Goal: Transaction & Acquisition: Obtain resource

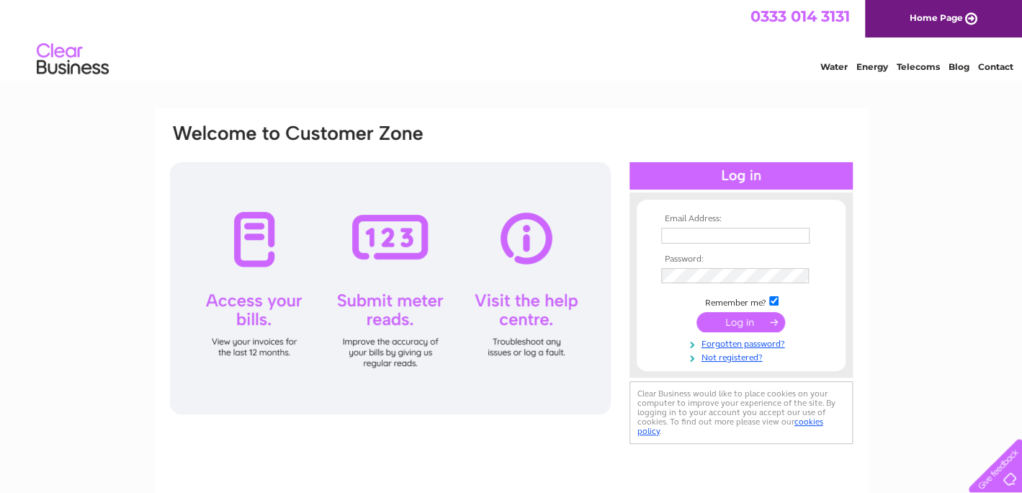
type input "rae@vasa.scot"
click at [732, 327] on input "submit" at bounding box center [740, 322] width 89 height 20
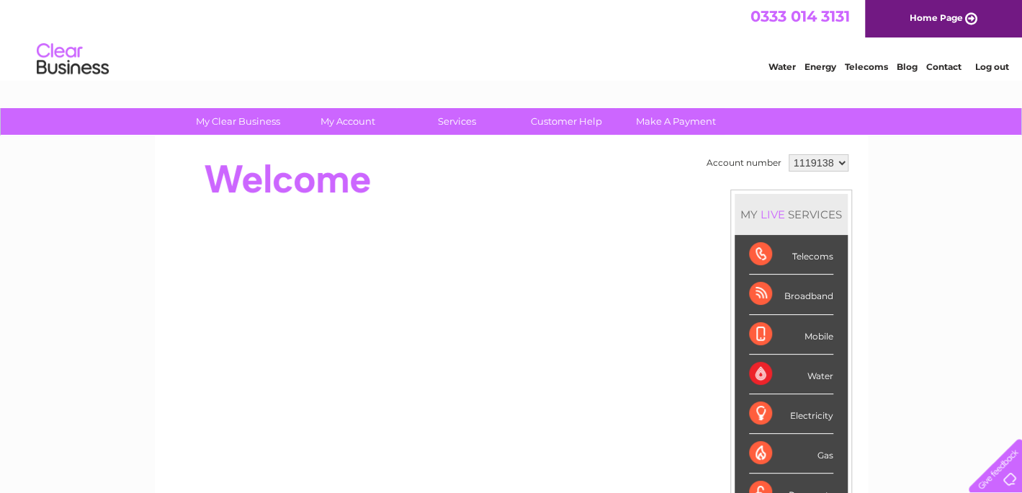
click at [817, 158] on select "1119138 1142708" at bounding box center [819, 162] width 60 height 17
click at [789, 154] on select "1119138 1142708" at bounding box center [819, 162] width 60 height 17
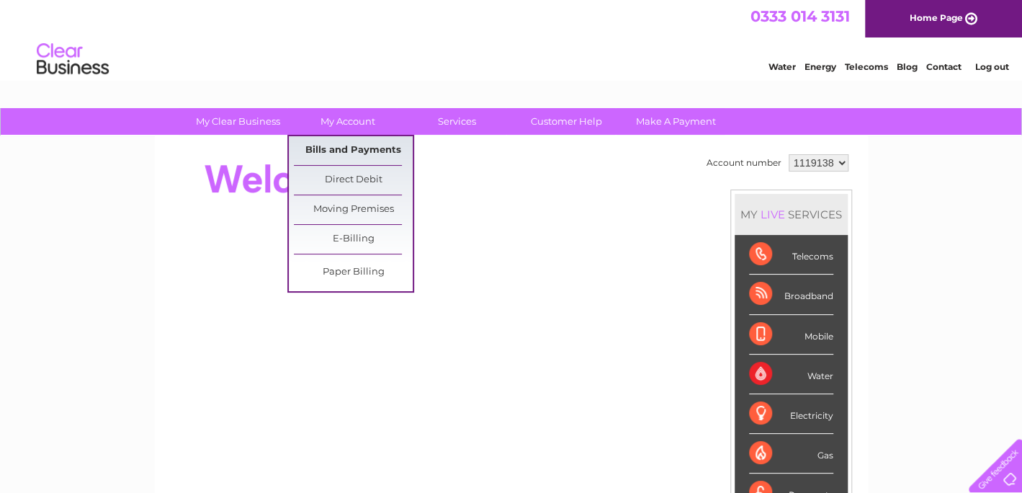
click at [362, 156] on link "Bills and Payments" at bounding box center [353, 150] width 119 height 29
click at [357, 150] on link "Bills and Payments" at bounding box center [353, 150] width 119 height 29
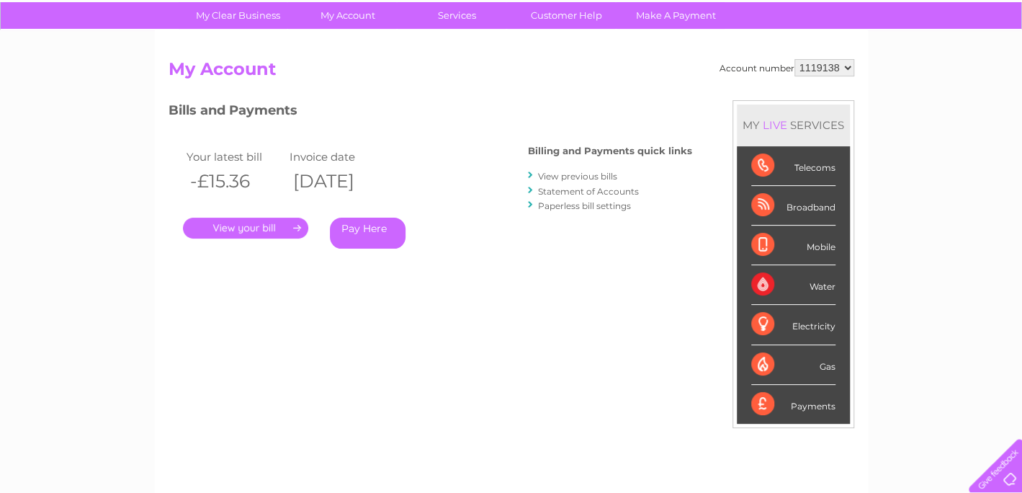
scroll to position [86, 0]
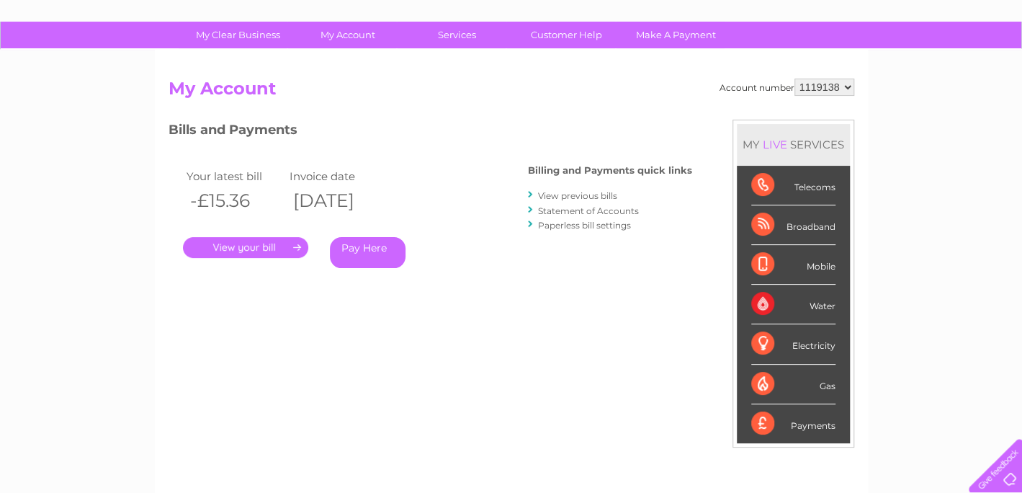
click at [582, 192] on link "View previous bills" at bounding box center [577, 195] width 79 height 11
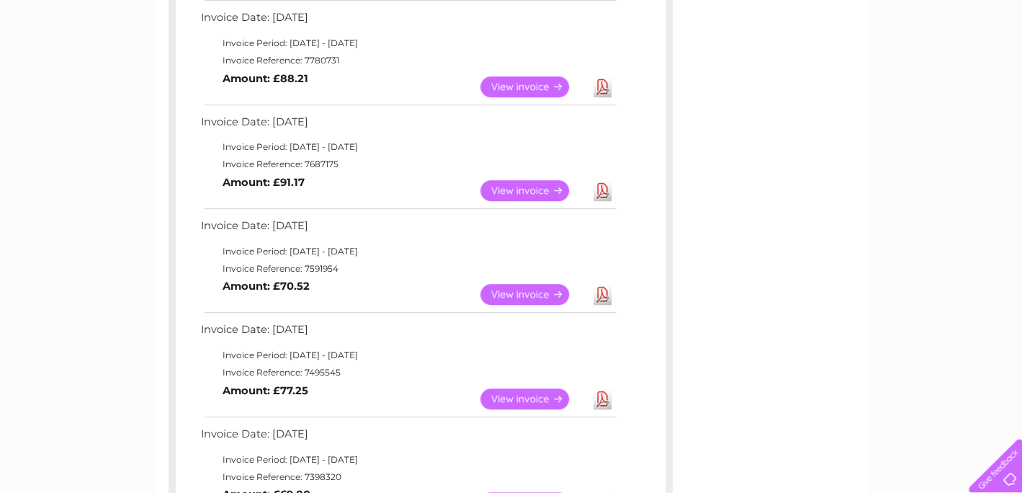
scroll to position [504, 0]
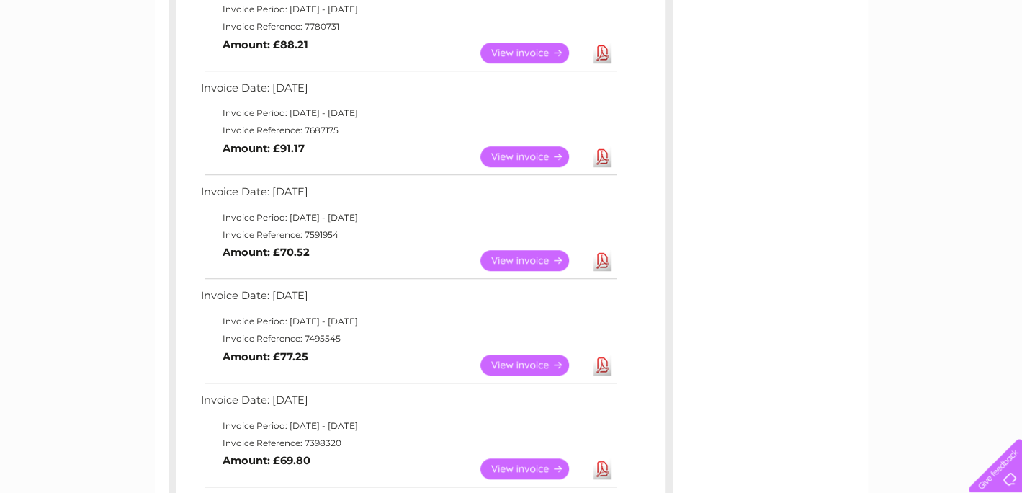
click at [526, 260] on link "View" at bounding box center [533, 260] width 106 height 21
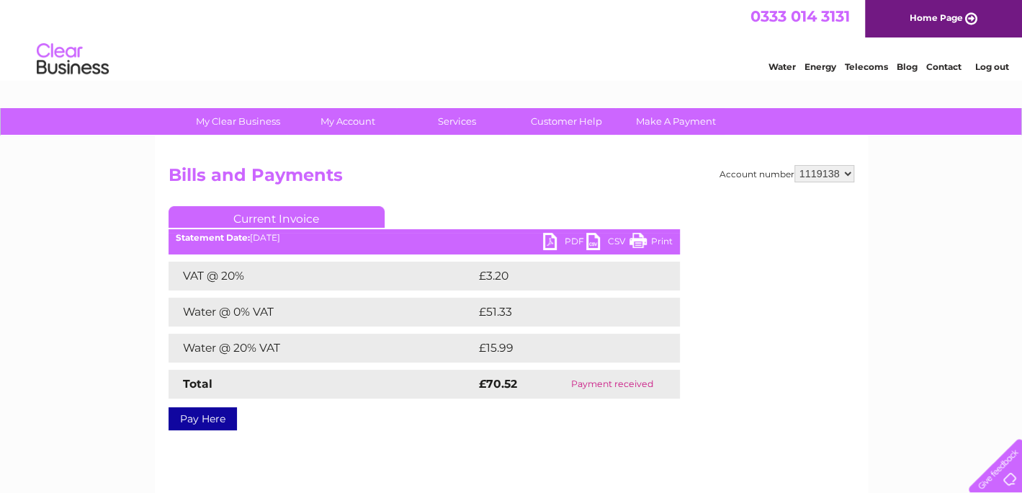
click at [564, 239] on link "PDF" at bounding box center [564, 243] width 43 height 21
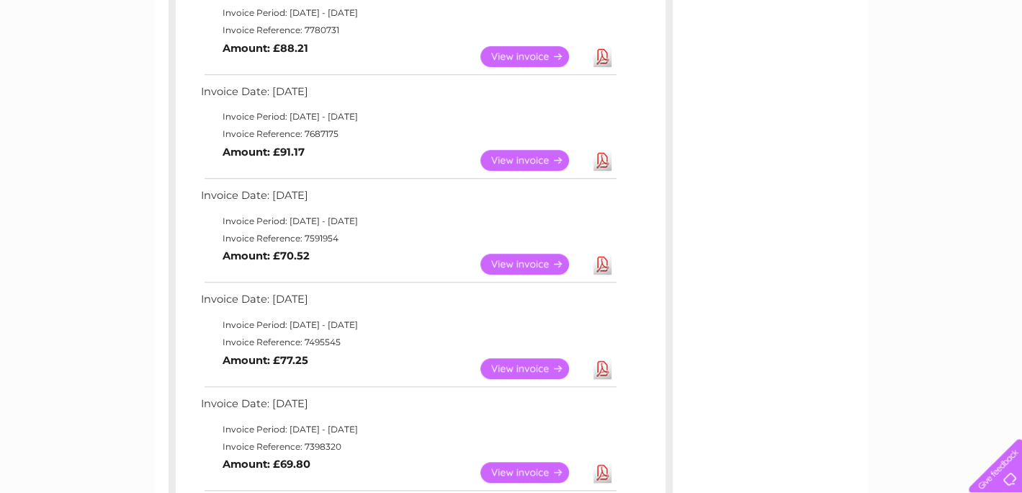
click at [605, 155] on link "Download" at bounding box center [602, 160] width 18 height 21
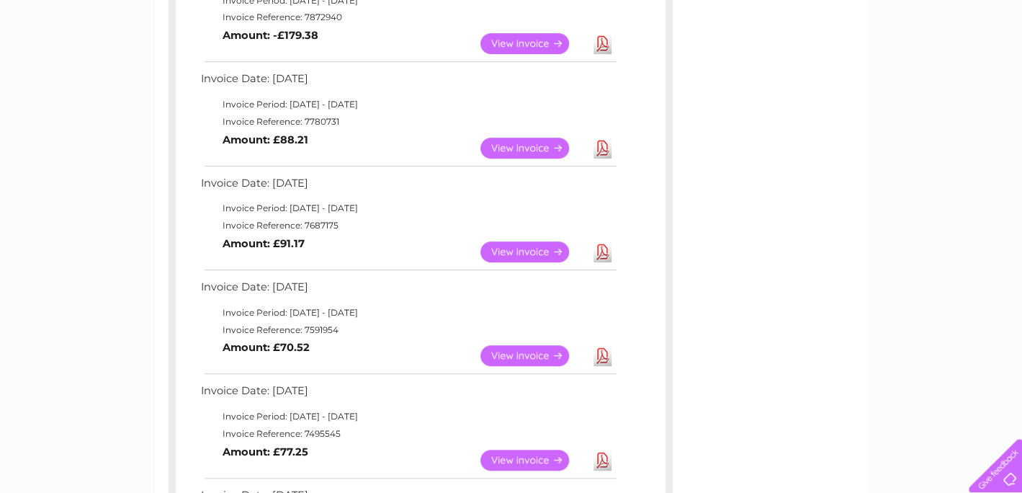
scroll to position [357, 0]
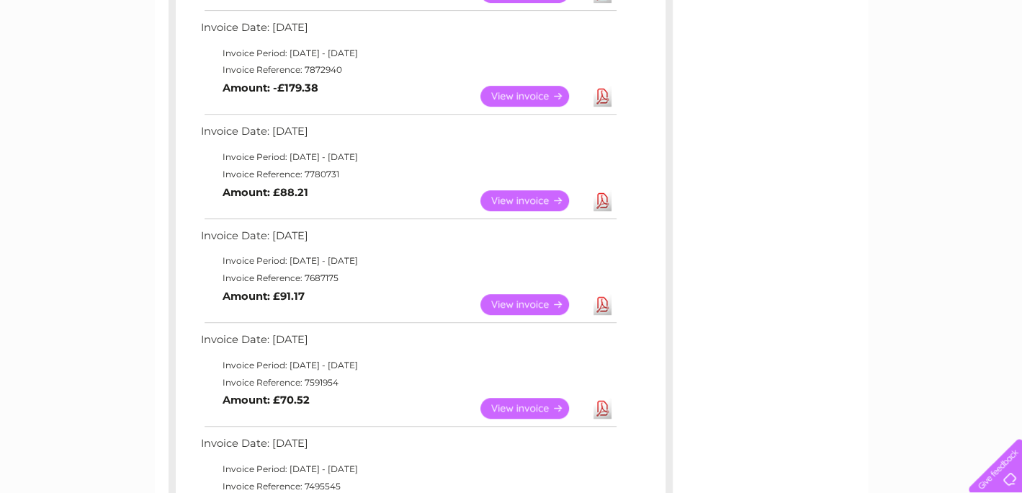
click at [596, 202] on link "Download" at bounding box center [602, 200] width 18 height 21
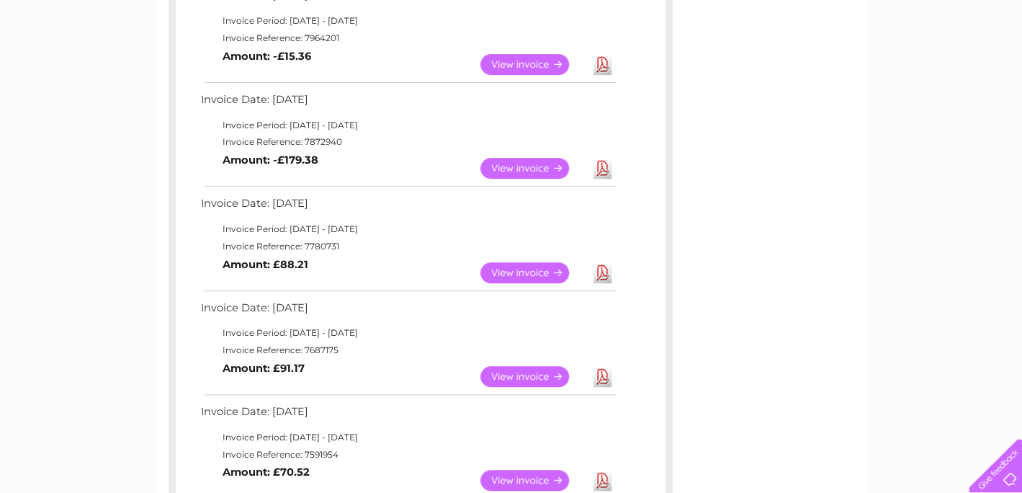
click at [612, 167] on td "Download" at bounding box center [602, 168] width 25 height 28
click at [599, 167] on link "Download" at bounding box center [602, 168] width 18 height 21
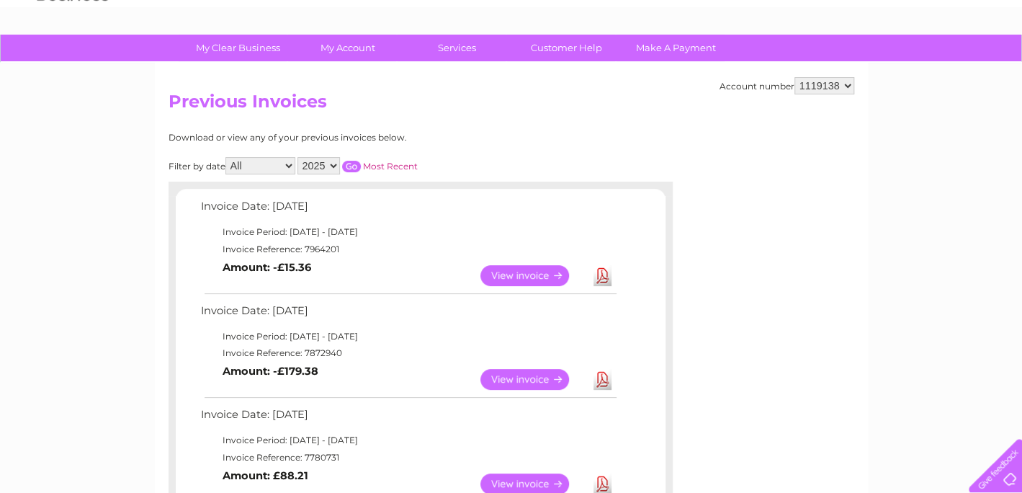
scroll to position [68, 0]
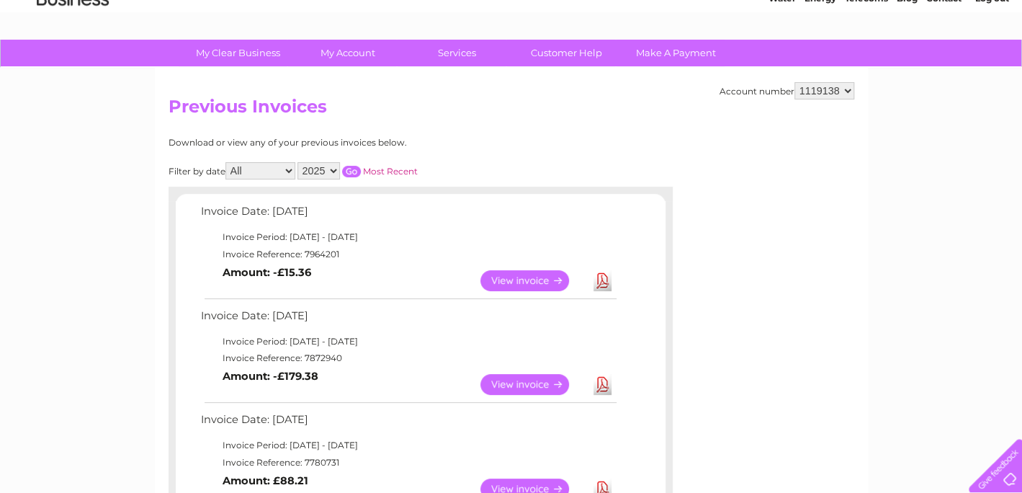
click at [549, 284] on link "View" at bounding box center [533, 280] width 106 height 21
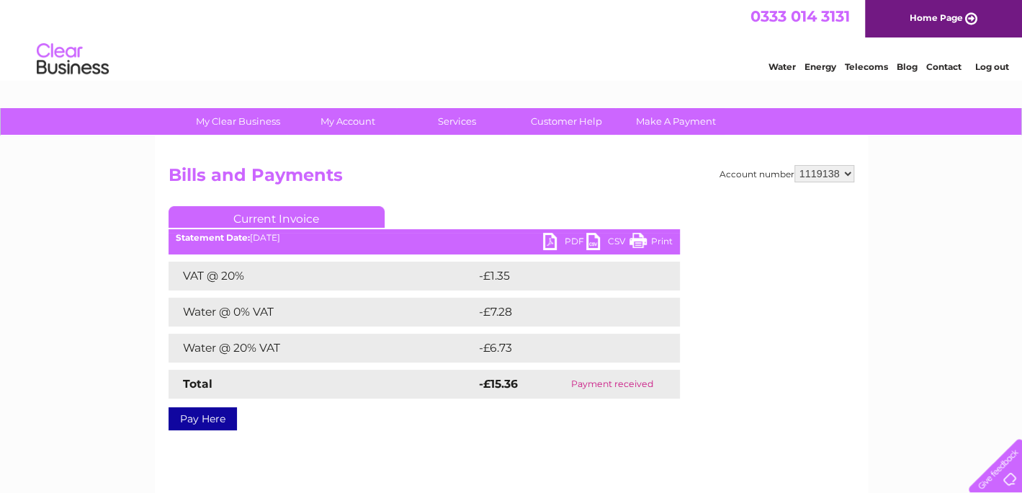
click at [574, 236] on link "PDF" at bounding box center [564, 243] width 43 height 21
click at [941, 76] on div "Water Energy Telecoms Blog Contact Log out" at bounding box center [511, 60] width 1022 height 47
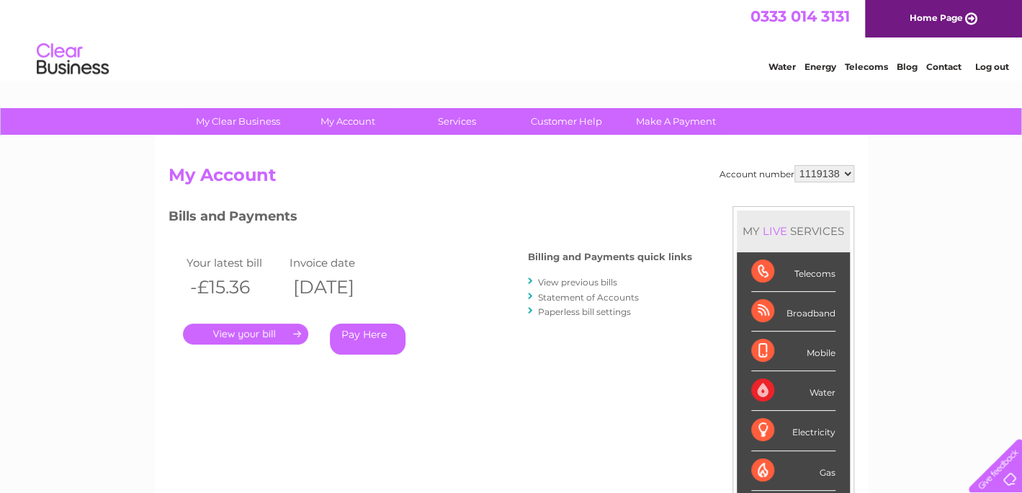
click at [840, 169] on select "1119138 1142708" at bounding box center [824, 173] width 60 height 17
select select "1142708"
click at [796, 165] on select "1119138 1142708" at bounding box center [824, 173] width 60 height 17
click at [584, 286] on link "View previous bills" at bounding box center [577, 282] width 79 height 11
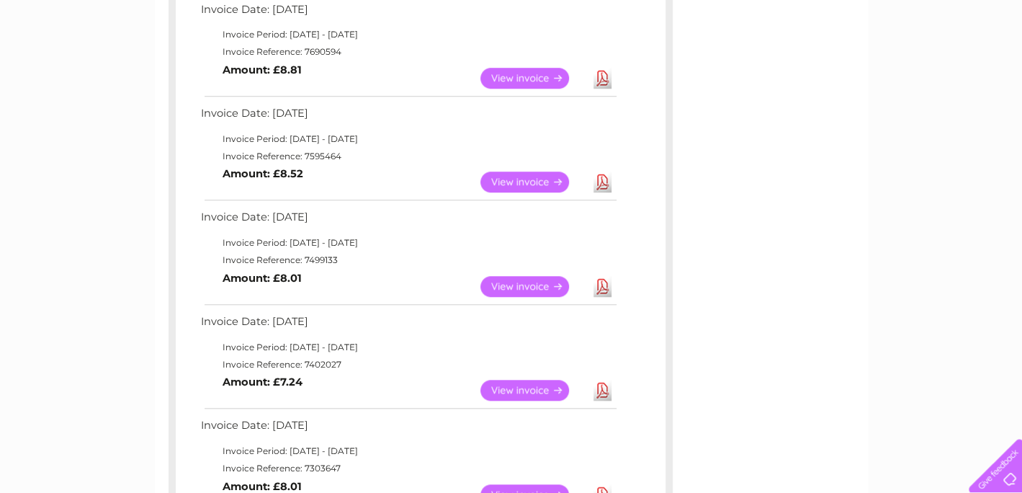
scroll to position [432, 0]
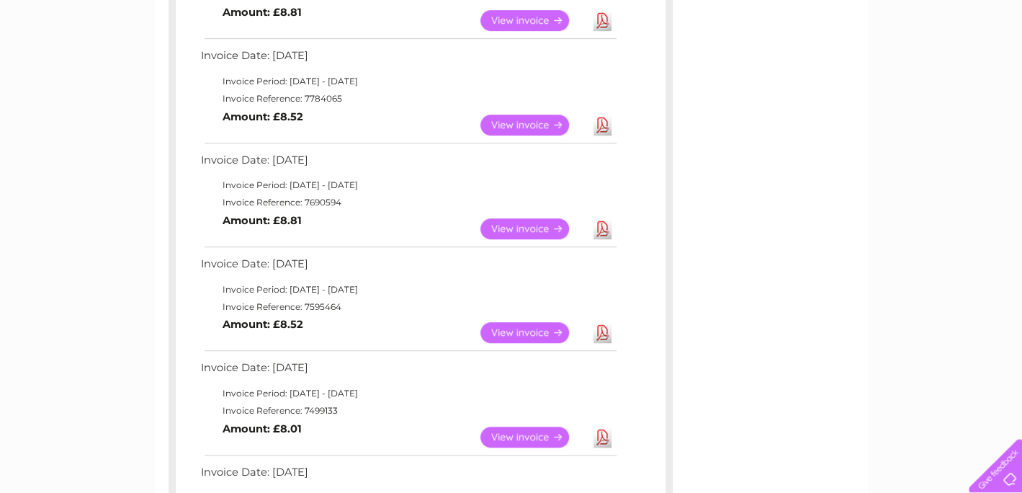
click at [542, 328] on link "View" at bounding box center [533, 332] width 106 height 21
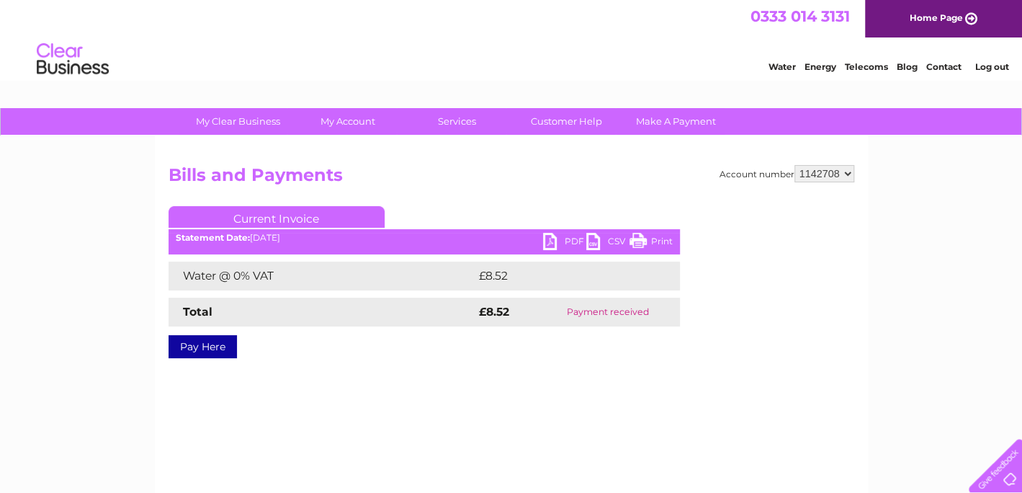
click at [562, 236] on link "PDF" at bounding box center [564, 243] width 43 height 21
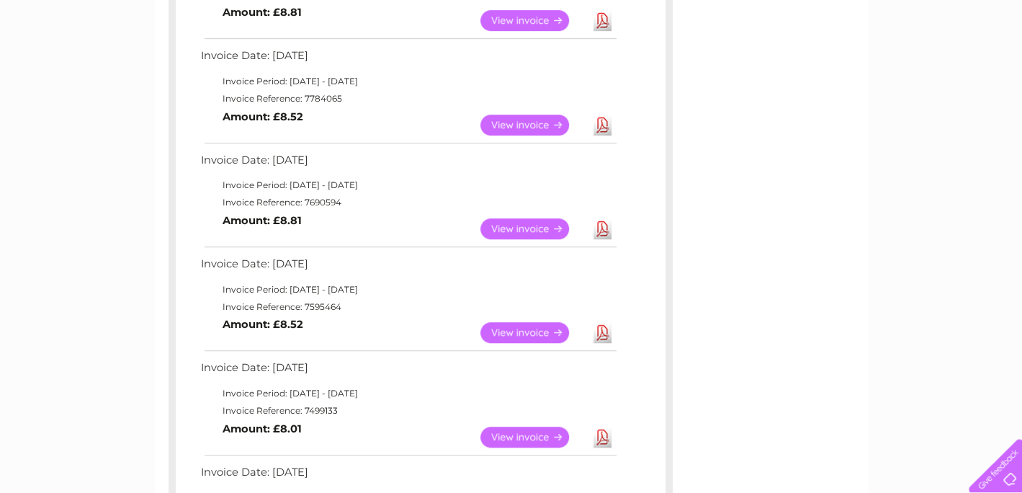
click at [535, 228] on link "View" at bounding box center [533, 228] width 106 height 21
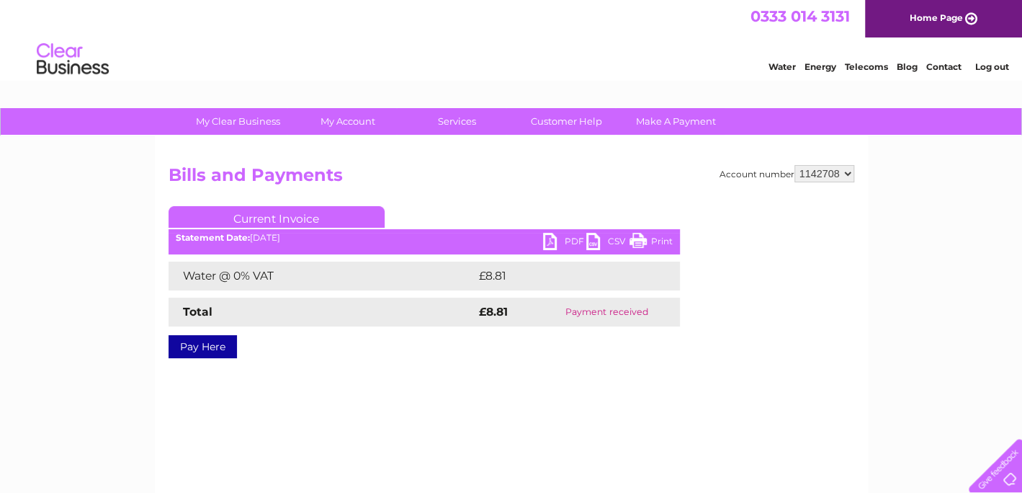
click at [562, 239] on link "PDF" at bounding box center [564, 243] width 43 height 21
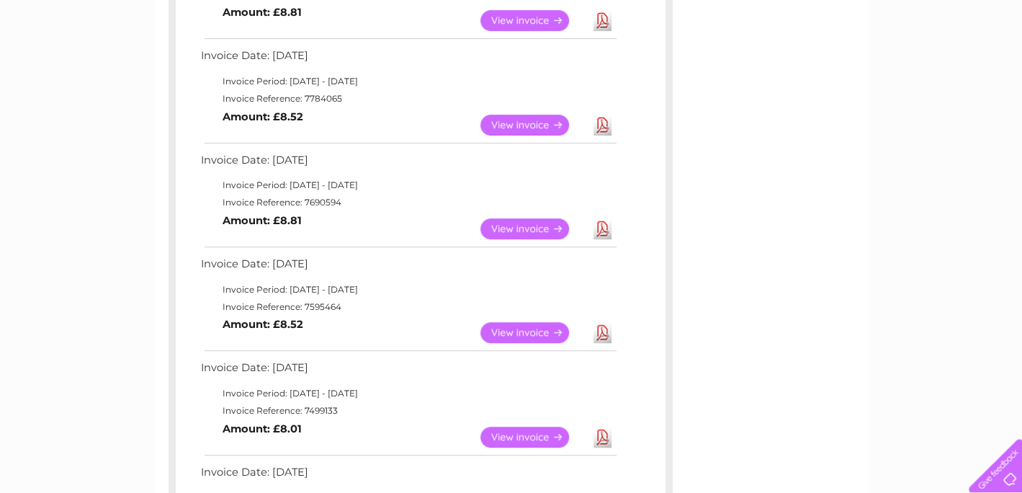
click at [537, 117] on link "View" at bounding box center [533, 125] width 106 height 21
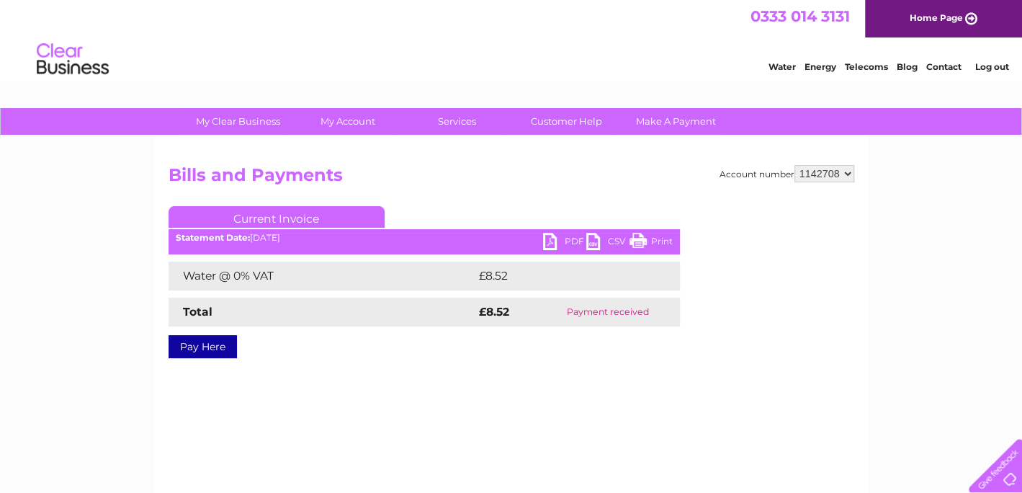
click at [572, 240] on link "PDF" at bounding box center [564, 243] width 43 height 21
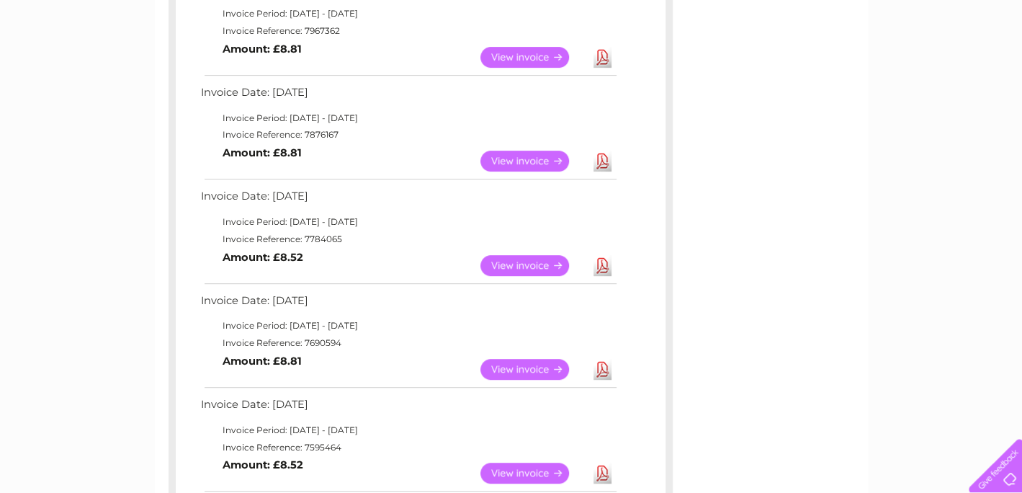
scroll to position [288, 0]
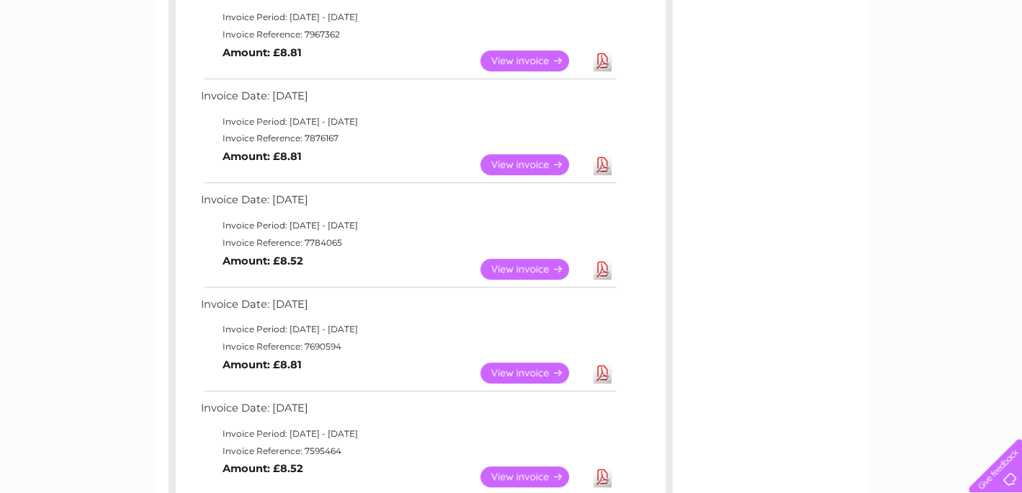
click at [525, 157] on link "View" at bounding box center [533, 164] width 106 height 21
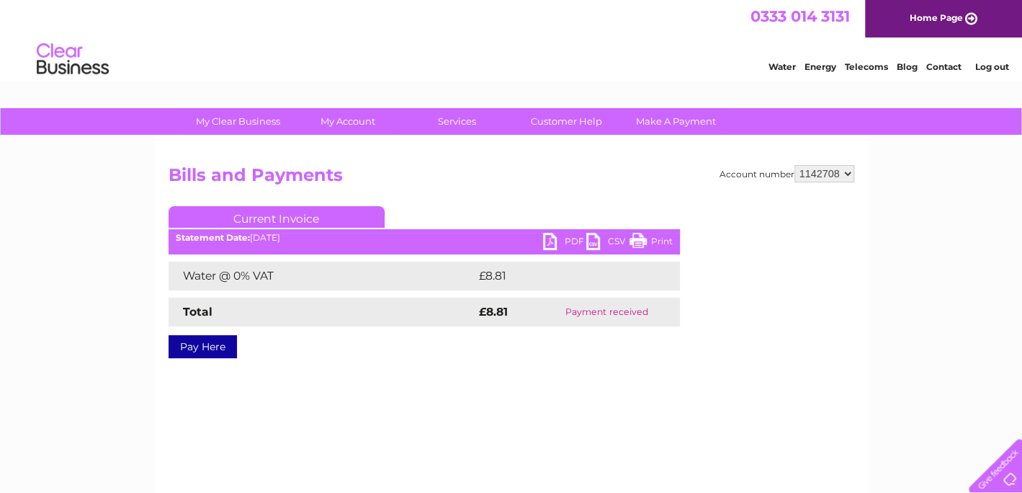
click at [547, 243] on link "PDF" at bounding box center [564, 243] width 43 height 21
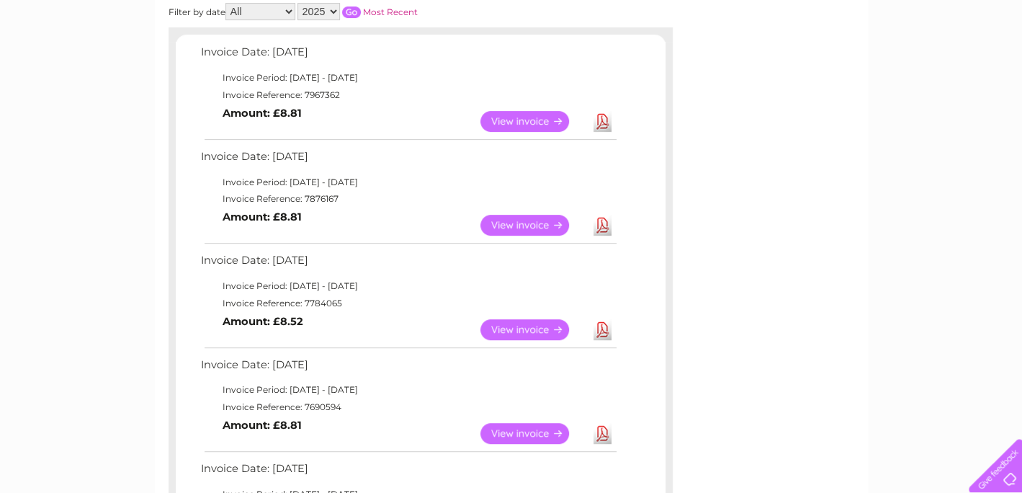
scroll to position [144, 0]
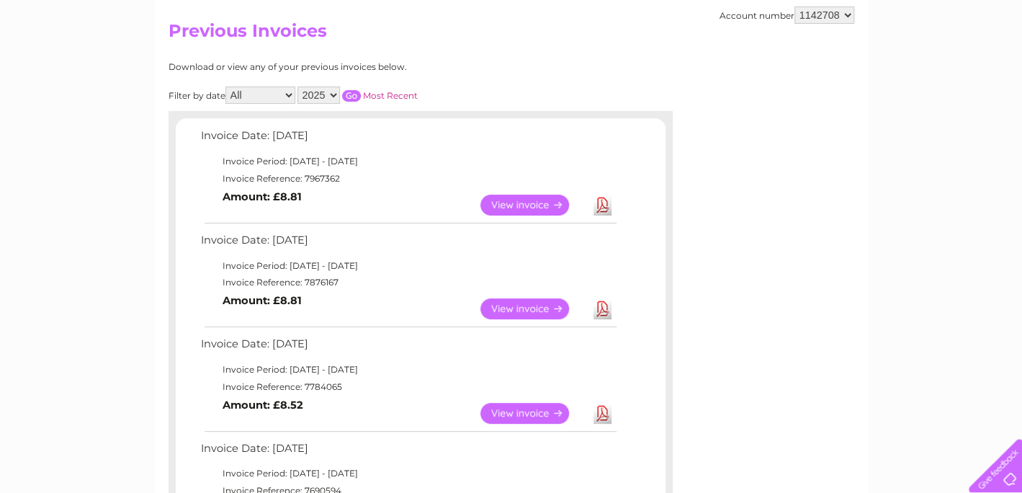
click at [523, 201] on link "View" at bounding box center [533, 204] width 106 height 21
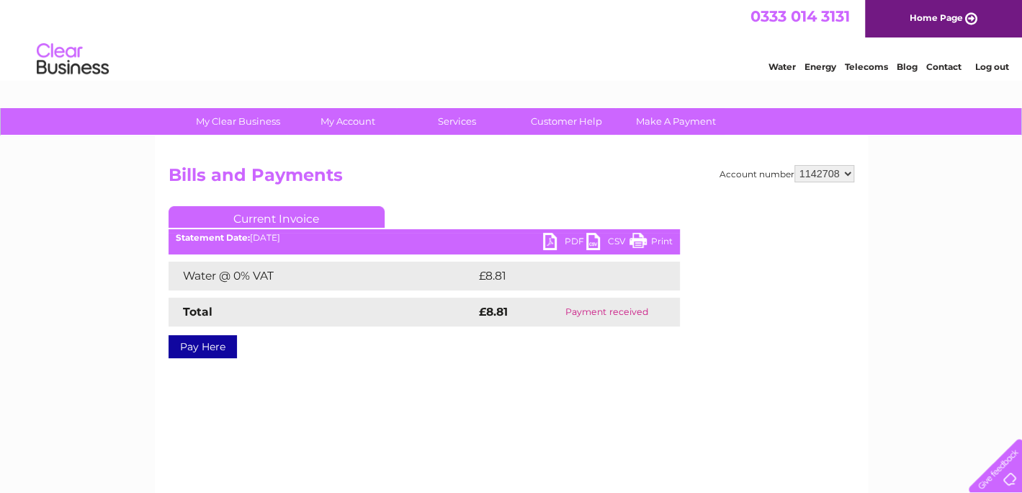
click at [575, 239] on link "PDF" at bounding box center [564, 243] width 43 height 21
